Goal: Information Seeking & Learning: Learn about a topic

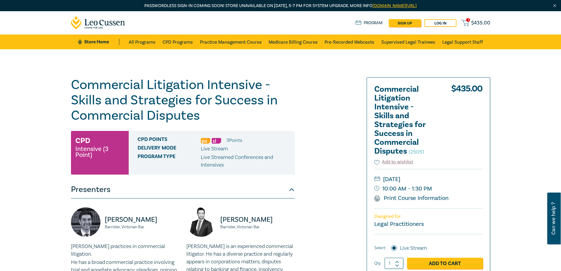
drag, startPoint x: 63, startPoint y: 123, endPoint x: 73, endPoint y: 127, distance: 11.6
click at [63, 123] on div "Commercial Litigation Intensive - Skills and Strategies for Success in Commerci…" at bounding box center [280, 224] width 561 height 350
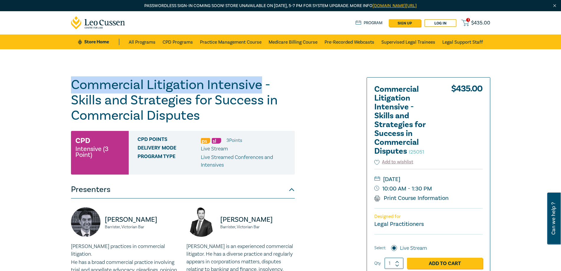
drag, startPoint x: 261, startPoint y: 87, endPoint x: 9, endPoint y: 87, distance: 252.6
click at [11, 89] on div "Commercial Litigation Intensive - Skills and Strategies for Success in Commerci…" at bounding box center [280, 224] width 561 height 350
copy h1 "Commercial Litigation Intensive"
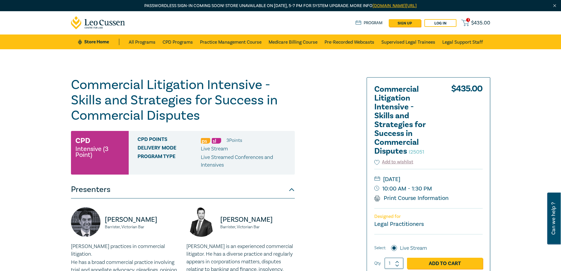
click at [28, 119] on div "Commercial Litigation Intensive - Skills and Strategies for Success in Commerci…" at bounding box center [280, 224] width 561 height 350
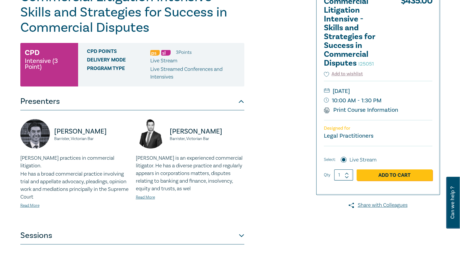
scroll to position [88, 0]
